Goal: Task Accomplishment & Management: Use online tool/utility

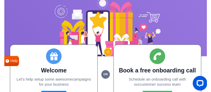
scroll to position [40, 0]
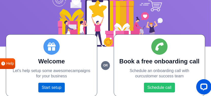
click at [56, 86] on link "Start setup" at bounding box center [51, 88] width 26 height 10
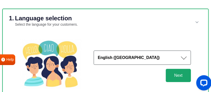
click at [176, 80] on button "Next" at bounding box center [178, 75] width 25 height 13
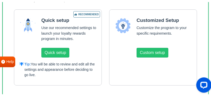
scroll to position [91, 0]
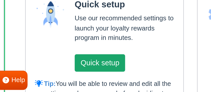
click at [60, 48] on button "Quick setup" at bounding box center [55, 50] width 28 height 10
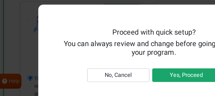
click at [125, 61] on button "Yes, Proceed" at bounding box center [132, 59] width 49 height 10
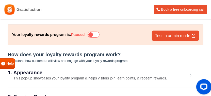
click at [98, 35] on icon at bounding box center [94, 34] width 12 height 6
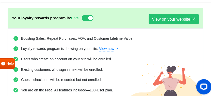
scroll to position [10, 0]
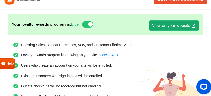
click at [171, 21] on link "View on your website" at bounding box center [174, 25] width 50 height 10
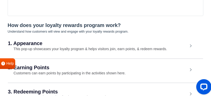
scroll to position [132, 0]
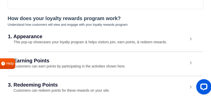
click at [76, 37] on h2 "1. Appearance" at bounding box center [98, 36] width 180 height 5
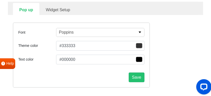
scroll to position [181, 0]
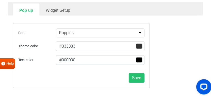
click at [62, 10] on link "Widget Setup" at bounding box center [57, 10] width 37 height 12
select select "right"
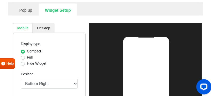
click at [85, 26] on ul "Mobile Desktop" at bounding box center [49, 28] width 73 height 10
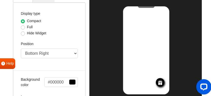
scroll to position [211, 0]
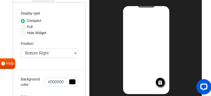
click at [27, 27] on label "Full" at bounding box center [30, 26] width 6 height 5
click at [22, 27] on input "Full" at bounding box center [23, 26] width 4 height 5
radio input "true"
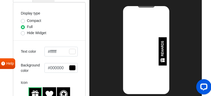
click at [27, 31] on label "Hide Widget" at bounding box center [36, 32] width 19 height 5
click at [23, 31] on input "Hide Widget" at bounding box center [23, 32] width 4 height 5
radio input "true"
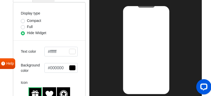
click at [27, 24] on label "Full" at bounding box center [30, 26] width 6 height 5
click at [23, 24] on input "Full" at bounding box center [23, 26] width 4 height 5
radio input "true"
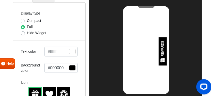
click at [23, 13] on label "Display type" at bounding box center [30, 13] width 19 height 5
click at [27, 19] on label "Compact" at bounding box center [34, 20] width 14 height 5
click at [25, 19] on input "Compact" at bounding box center [23, 20] width 4 height 5
radio input "true"
select select "right"
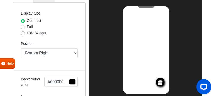
click at [29, 23] on div "Compact" at bounding box center [49, 21] width 57 height 6
click at [25, 25] on div "Full" at bounding box center [49, 27] width 57 height 6
click at [27, 26] on label "Full" at bounding box center [30, 26] width 6 height 5
click at [22, 26] on input "Full" at bounding box center [23, 26] width 4 height 5
radio input "true"
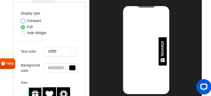
click at [24, 18] on input "Compact" at bounding box center [23, 20] width 4 height 5
radio input "true"
select select "right"
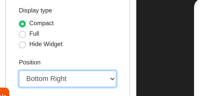
click at [51, 53] on select "Top Right Top Left Top Center Bottom Right Bottom Left Bottom Center" at bounding box center [49, 53] width 57 height 10
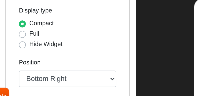
click at [80, 18] on div "Display type Compact Full Hide Widget Position Top Right Top Left Top Center Bo…" at bounding box center [49, 78] width 73 height 152
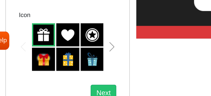
scroll to position [260, 0]
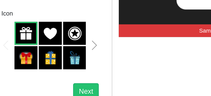
click at [76, 66] on div "Next slide" at bounding box center [75, 67] width 3 height 6
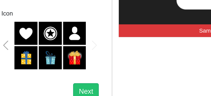
click at [76, 66] on div "Next slide" at bounding box center [75, 67] width 3 height 6
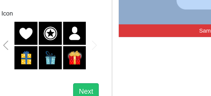
click at [76, 66] on div "Next slide" at bounding box center [75, 67] width 3 height 6
click at [23, 67] on div "Previous slide" at bounding box center [23, 67] width 3 height 6
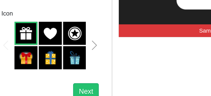
click at [37, 59] on img at bounding box center [35, 59] width 8 height 8
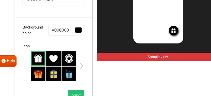
scroll to position [258, 0]
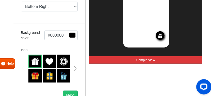
click at [38, 76] on img at bounding box center [35, 75] width 8 height 8
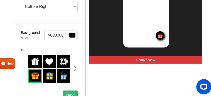
click at [36, 63] on img at bounding box center [35, 61] width 8 height 8
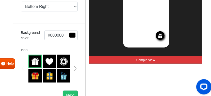
click at [74, 51] on div "Icon" at bounding box center [49, 65] width 57 height 36
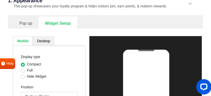
scroll to position [168, 0]
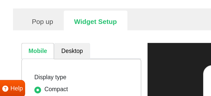
click at [46, 40] on link "Desktop" at bounding box center [44, 41] width 22 height 10
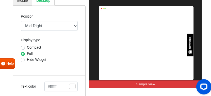
scroll to position [209, 0]
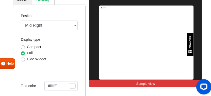
click at [27, 48] on label "Compact" at bounding box center [34, 46] width 14 height 5
click at [23, 48] on input "Compact" at bounding box center [23, 46] width 4 height 5
radio input "true"
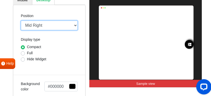
click at [73, 24] on select "Mid Right Mid Left Top Bar Top Left Top Right Top Center Bottom Bar Bottom Left…" at bounding box center [49, 26] width 57 height 10
select select "lower-right-corner"
click at [21, 21] on select "Mid Right Mid Left Top Bar Top Left Top Right Top Center Bottom Bar Bottom Left…" at bounding box center [49, 26] width 57 height 10
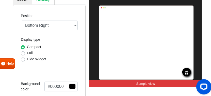
click at [70, 67] on div "Position Mid Right Mid Left Top Bar Top Left Top Right Top Center Bottom Bar Bo…" at bounding box center [49, 82] width 73 height 154
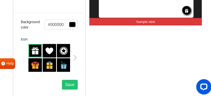
scroll to position [280, 0]
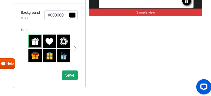
click at [75, 74] on button "Save" at bounding box center [70, 75] width 16 height 10
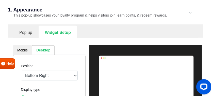
scroll to position [158, 0]
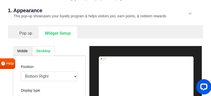
click at [28, 35] on link "Pop up" at bounding box center [26, 32] width 26 height 12
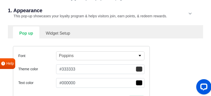
select select "right"
click at [36, 44] on div "Font Poppins [PERSON_NAME] Alfa Slab One Anton Archivo Archivo Black Arimo Assi…" at bounding box center [105, 78] width 193 height 80
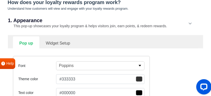
scroll to position [148, 0]
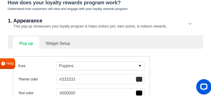
click at [51, 38] on link "Widget Setup" at bounding box center [57, 43] width 37 height 12
select select "right"
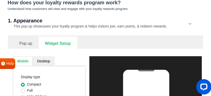
click at [51, 38] on link "Widget Setup" at bounding box center [58, 43] width 39 height 12
click at [67, 37] on link "Widget Setup" at bounding box center [58, 43] width 39 height 12
click at [91, 42] on ul "Pop up Widget Setup" at bounding box center [105, 43] width 185 height 12
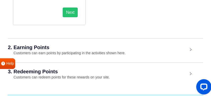
scroll to position [341, 0]
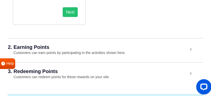
click at [87, 46] on h2 "2. Earning Points" at bounding box center [98, 46] width 180 height 5
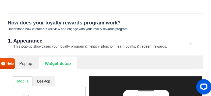
scroll to position [128, 0]
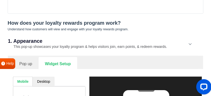
click at [72, 41] on h2 "1. Appearance" at bounding box center [98, 40] width 180 height 5
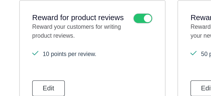
scroll to position [419, 0]
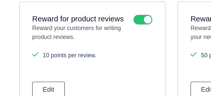
click at [87, 11] on icon at bounding box center [88, 12] width 12 height 6
click at [0, 0] on input "checkbox" at bounding box center [0, 0] width 0 height 0
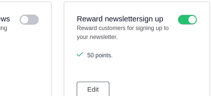
scroll to position [0, 0]
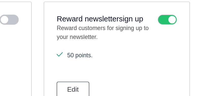
click at [186, 11] on icon at bounding box center [185, 12] width 12 height 6
click at [0, 0] on input "checkbox" at bounding box center [0, 0] width 0 height 0
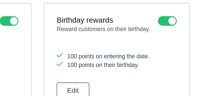
scroll to position [338, 0]
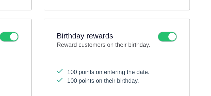
click at [190, 22] on label at bounding box center [185, 22] width 12 height 6
click at [0, 0] on input "checkbox" at bounding box center [0, 0] width 0 height 0
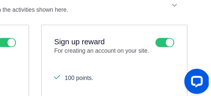
scroll to position [155, 0]
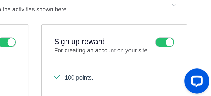
click at [185, 63] on icon at bounding box center [185, 63] width 12 height 6
click at [0, 0] on input "checkbox" at bounding box center [0, 0] width 0 height 0
click at [185, 63] on icon at bounding box center [185, 63] width 12 height 6
click at [0, 0] on input "checkbox" at bounding box center [0, 0] width 0 height 0
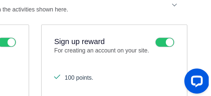
click at [163, 46] on div "2. Earning Points Customers can earn points by participating in the activities …" at bounding box center [105, 41] width 195 height 24
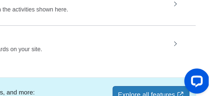
click at [163, 46] on div "2. Earning Points Customers can earn points by participating in the activities …" at bounding box center [105, 41] width 195 height 24
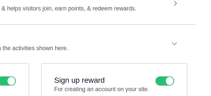
scroll to position [169, 0]
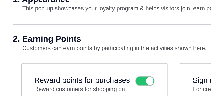
click at [70, 23] on h2 "2. Earning Points" at bounding box center [98, 23] width 180 height 5
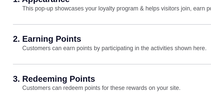
click at [47, 46] on h2 "3. Redeeming Points" at bounding box center [98, 47] width 180 height 5
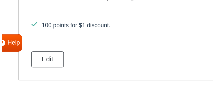
scroll to position [212, 0]
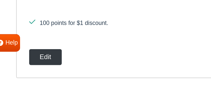
click at [38, 72] on button "Edit" at bounding box center [31, 72] width 20 height 10
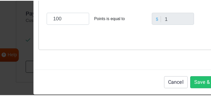
scroll to position [20, 0]
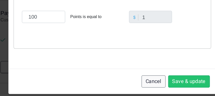
click at [139, 83] on button "Cancel" at bounding box center [142, 85] width 19 height 10
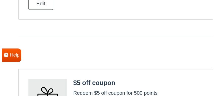
scroll to position [262, 0]
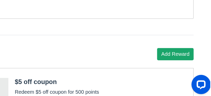
click at [188, 59] on button "Add Reward" at bounding box center [183, 63] width 29 height 10
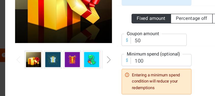
scroll to position [61, 0]
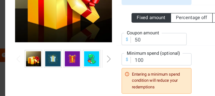
click at [144, 59] on div "Fixed amount Percentage off Free shipping $ Coupon amount 50 $ Minimum spend (o…" at bounding box center [151, 59] width 110 height 70
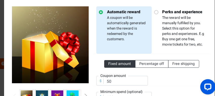
scroll to position [30, 0]
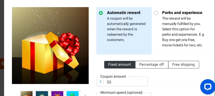
click at [168, 26] on p "Perks and experience The reward will be manually fulfilled by you. Select this …" at bounding box center [181, 29] width 46 height 38
radio input "false"
radio input "true"
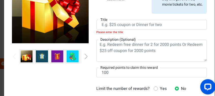
scroll to position [61, 0]
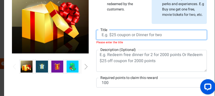
click at [168, 36] on input "text" at bounding box center [151, 35] width 110 height 10
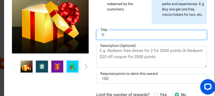
type input "f"
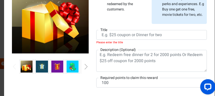
click at [178, 44] on div "Automatic reward A coupon will be automatically generated when the reward is re…" at bounding box center [151, 39] width 118 height 125
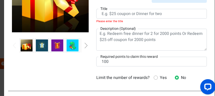
scroll to position [81, 0]
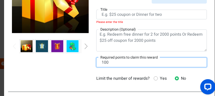
click at [140, 64] on input "100" at bounding box center [151, 62] width 110 height 10
type input "1"
type input "2500"
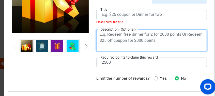
click at [160, 38] on textarea at bounding box center [151, 40] width 110 height 22
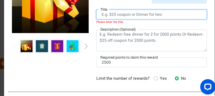
click at [166, 11] on input "text" at bounding box center [151, 15] width 110 height 10
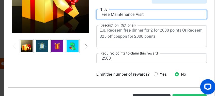
type input "Free Maintenance Visit"
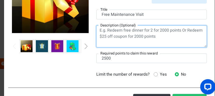
click at [182, 42] on textarea at bounding box center [151, 36] width 110 height 22
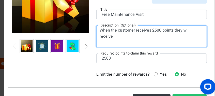
click at [124, 38] on textarea "When the customer receives 2500 points they will receive" at bounding box center [151, 36] width 110 height 22
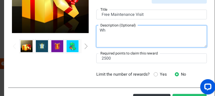
type textarea "W"
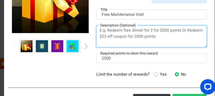
type textarea "C"
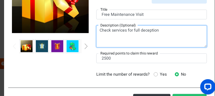
type textarea "Check services for full deception"
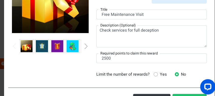
click at [88, 46] on div at bounding box center [50, 16] width 84 height 121
click at [85, 46] on div "Next slide" at bounding box center [86, 46] width 3 height 6
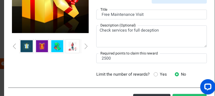
click at [85, 46] on div "Next slide" at bounding box center [86, 46] width 3 height 6
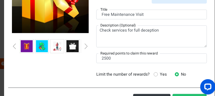
click at [85, 46] on div "Next slide" at bounding box center [86, 46] width 3 height 6
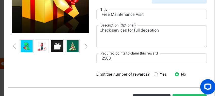
click at [85, 46] on div "Next slide" at bounding box center [86, 46] width 3 height 6
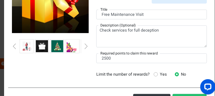
click at [29, 45] on img at bounding box center [27, 46] width 12 height 12
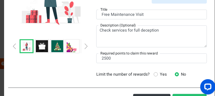
click at [68, 46] on img at bounding box center [73, 46] width 12 height 12
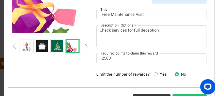
click at [43, 46] on img at bounding box center [42, 46] width 12 height 12
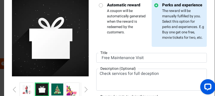
scroll to position [40, 0]
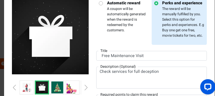
click at [62, 86] on img at bounding box center [57, 87] width 12 height 12
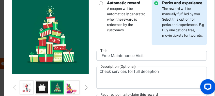
click at [69, 88] on img at bounding box center [73, 87] width 12 height 12
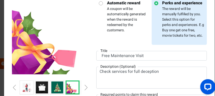
click at [85, 86] on div "Next slide" at bounding box center [86, 88] width 3 height 6
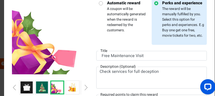
click at [85, 86] on div "Next slide" at bounding box center [86, 88] width 3 height 6
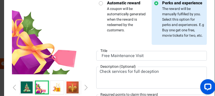
click at [85, 86] on div "Next slide" at bounding box center [86, 88] width 3 height 6
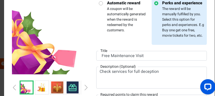
click at [85, 86] on div "Next slide" at bounding box center [86, 88] width 3 height 6
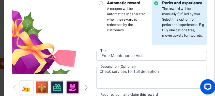
click at [85, 86] on div "Next slide" at bounding box center [86, 88] width 3 height 6
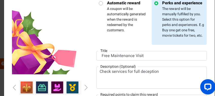
click at [85, 86] on div "Next slide" at bounding box center [86, 88] width 3 height 6
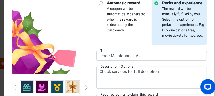
click at [85, 86] on div "Next slide" at bounding box center [86, 88] width 3 height 6
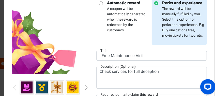
click at [85, 86] on div "Next slide" at bounding box center [86, 88] width 3 height 6
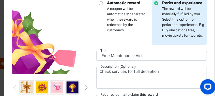
click at [85, 86] on div "Next slide" at bounding box center [86, 88] width 3 height 6
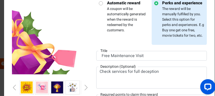
click at [85, 86] on div "Next slide" at bounding box center [86, 88] width 3 height 6
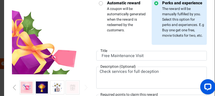
click at [85, 86] on div "Next slide" at bounding box center [86, 88] width 3 height 6
click at [74, 83] on img at bounding box center [73, 87] width 12 height 12
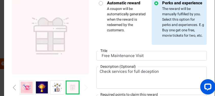
click at [56, 83] on img at bounding box center [57, 87] width 12 height 12
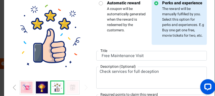
click at [41, 88] on img at bounding box center [42, 87] width 12 height 12
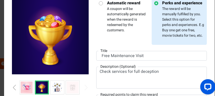
click at [30, 88] on img at bounding box center [27, 87] width 12 height 12
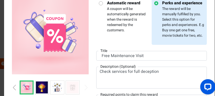
click at [15, 85] on div "Previous slide" at bounding box center [14, 88] width 3 height 6
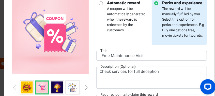
click at [15, 85] on div "Previous slide" at bounding box center [14, 88] width 3 height 6
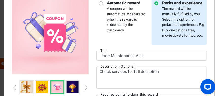
click at [15, 85] on div "Previous slide" at bounding box center [14, 88] width 3 height 6
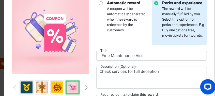
click at [57, 88] on img at bounding box center [57, 87] width 12 height 12
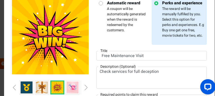
click at [42, 86] on img at bounding box center [42, 87] width 12 height 12
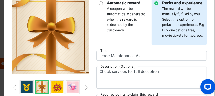
click at [25, 84] on img at bounding box center [27, 87] width 12 height 12
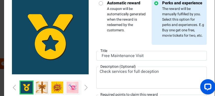
click at [14, 85] on div "Previous slide" at bounding box center [14, 88] width 3 height 6
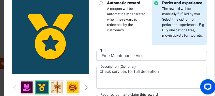
click at [14, 85] on div "Previous slide" at bounding box center [14, 88] width 3 height 6
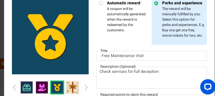
click at [14, 85] on div "Previous slide" at bounding box center [14, 88] width 3 height 6
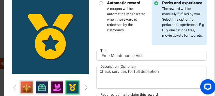
click at [25, 86] on img at bounding box center [27, 87] width 12 height 12
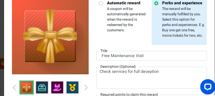
click at [17, 85] on div at bounding box center [50, 87] width 77 height 14
click at [16, 85] on div at bounding box center [50, 87] width 77 height 14
click at [39, 85] on img at bounding box center [42, 87] width 12 height 12
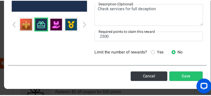
scroll to position [103, 0]
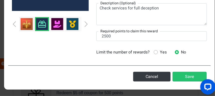
drag, startPoint x: 213, startPoint y: 51, endPoint x: 18, endPoint y: 5, distance: 200.2
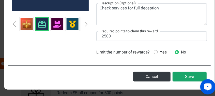
click at [181, 75] on button "Save" at bounding box center [189, 77] width 34 height 10
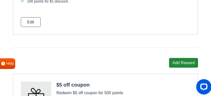
scroll to position [0, 0]
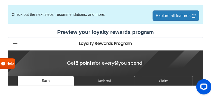
scroll to position [610, 0]
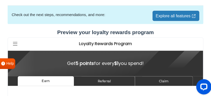
click at [187, 15] on link "Explore all features" at bounding box center [176, 16] width 47 height 10
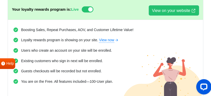
scroll to position [0, 0]
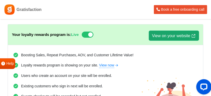
click at [178, 37] on link "View on your website" at bounding box center [174, 35] width 50 height 10
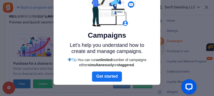
scroll to position [30, 0]
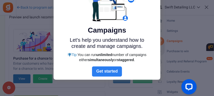
click at [117, 72] on link "Next" at bounding box center [107, 71] width 30 height 10
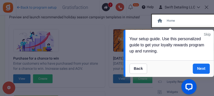
click at [205, 34] on link "Skip" at bounding box center [207, 34] width 7 height 5
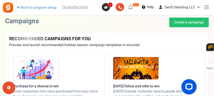
scroll to position [0, 0]
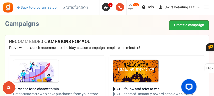
click at [183, 25] on link "Create a campaign" at bounding box center [189, 25] width 40 height 10
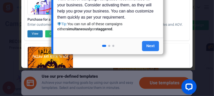
click at [151, 48] on link "Next" at bounding box center [150, 46] width 17 height 10
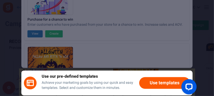
scroll to position [42, 0]
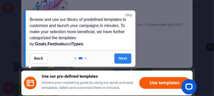
click at [125, 60] on link "Next" at bounding box center [122, 58] width 17 height 10
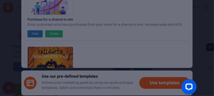
scroll to position [113, 0]
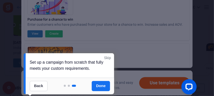
click at [40, 84] on link "Back" at bounding box center [39, 86] width 18 height 10
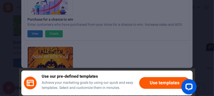
scroll to position [155, 0]
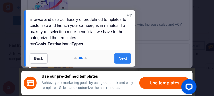
click at [127, 58] on link "Next" at bounding box center [122, 58] width 17 height 10
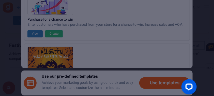
scroll to position [225, 0]
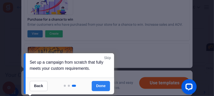
click at [106, 86] on link "Done" at bounding box center [101, 86] width 18 height 10
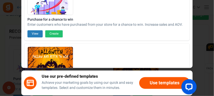
scroll to position [0, 0]
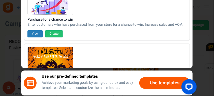
drag, startPoint x: 191, startPoint y: 22, endPoint x: 192, endPoint y: 13, distance: 9.0
click at [192, 13] on div "Purchase for a chance to win Enter customers who have purchased from your store…" at bounding box center [106, 27] width 171 height 82
click at [175, 11] on div "Purchase for a chance to win Enter customers who have purchased from your store…" at bounding box center [106, 14] width 165 height 51
